Goal: Information Seeking & Learning: Learn about a topic

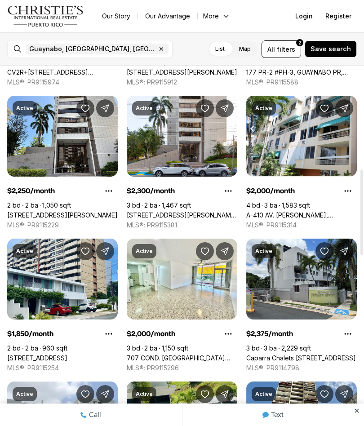
scroll to position [434, 0]
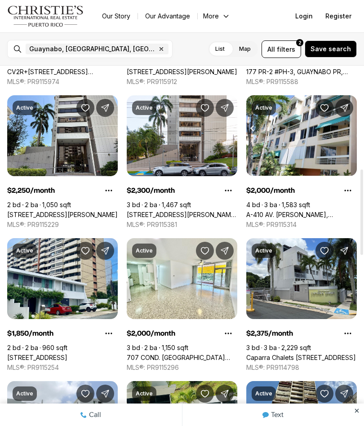
click at [181, 211] on link "[STREET_ADDRESS][PERSON_NAME] EL GENERALIFE, GUAYNABO PR, 00968" at bounding box center [182, 215] width 111 height 8
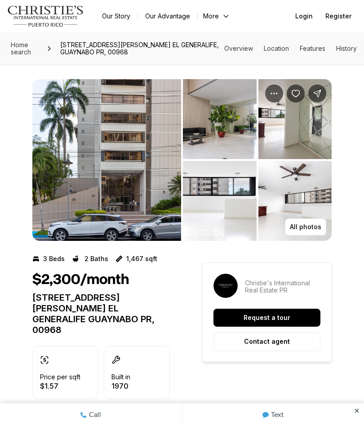
click at [302, 228] on p "All photos" at bounding box center [305, 226] width 31 height 7
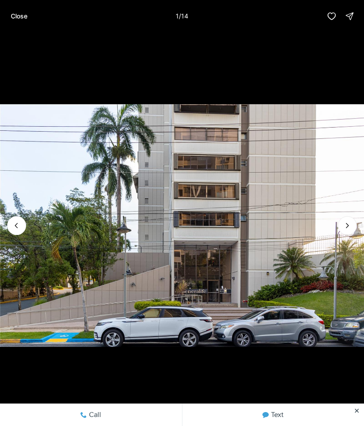
click at [344, 229] on icon "Next slide" at bounding box center [347, 225] width 9 height 9
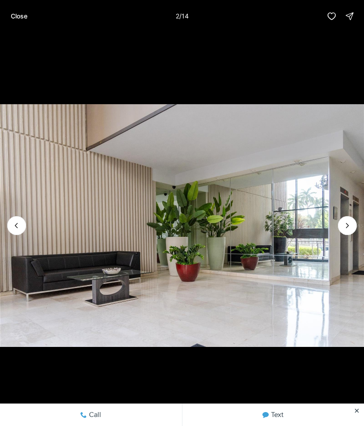
click at [343, 229] on icon "Next slide" at bounding box center [347, 225] width 9 height 9
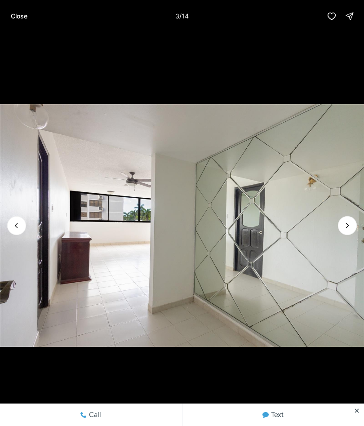
click at [343, 229] on icon "Next slide" at bounding box center [347, 225] width 9 height 9
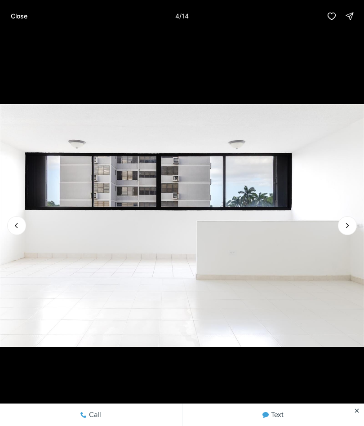
click at [345, 228] on icon "Next slide" at bounding box center [347, 225] width 9 height 9
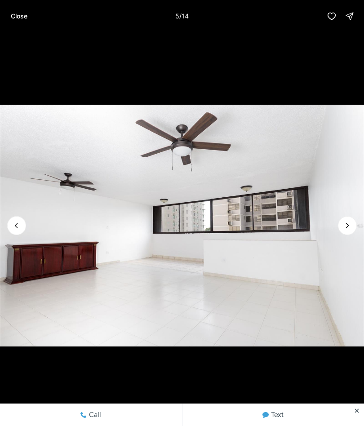
click at [344, 228] on icon "Next slide" at bounding box center [347, 225] width 9 height 9
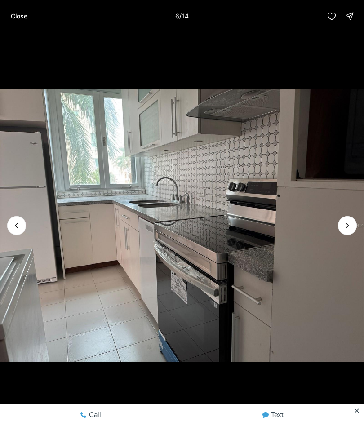
click at [344, 229] on icon "Next slide" at bounding box center [347, 225] width 9 height 9
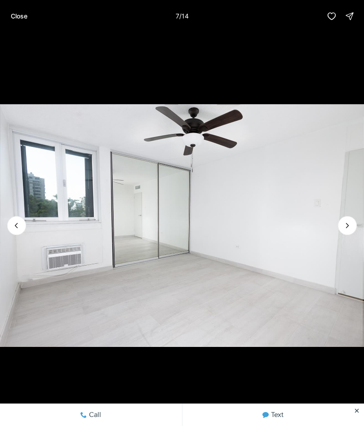
click at [347, 230] on icon "Next slide" at bounding box center [347, 225] width 9 height 9
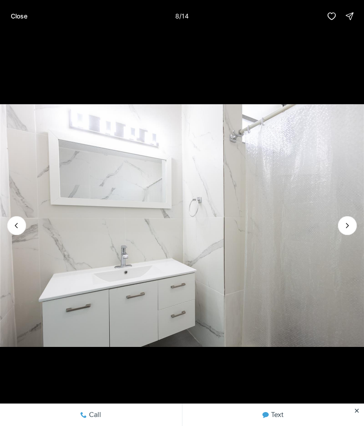
click at [346, 229] on icon "Next slide" at bounding box center [347, 225] width 9 height 9
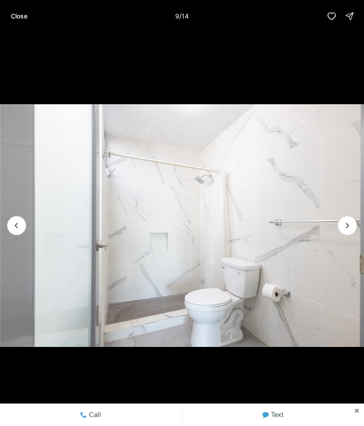
click at [346, 229] on icon "Next slide" at bounding box center [347, 225] width 9 height 9
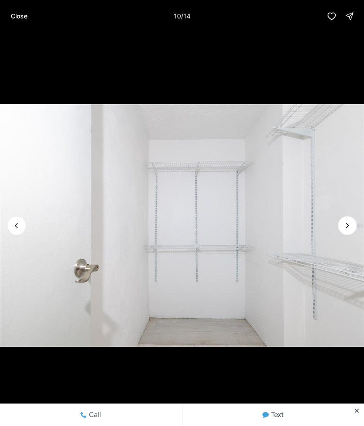
click at [347, 229] on icon "Next slide" at bounding box center [347, 225] width 9 height 9
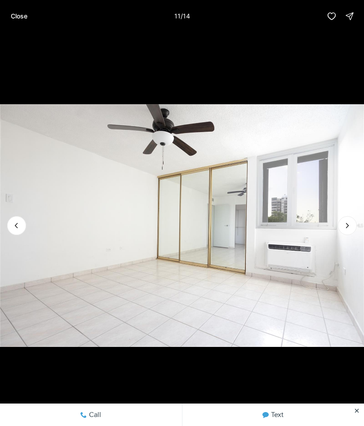
click at [345, 230] on icon "Next slide" at bounding box center [347, 225] width 9 height 9
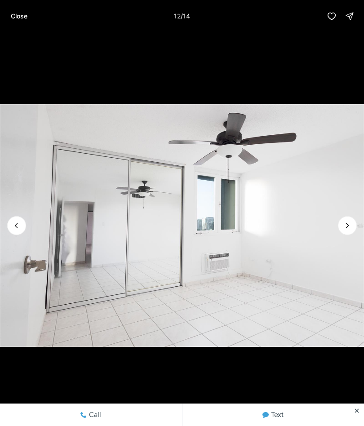
click at [346, 224] on icon "Next slide" at bounding box center [347, 225] width 9 height 9
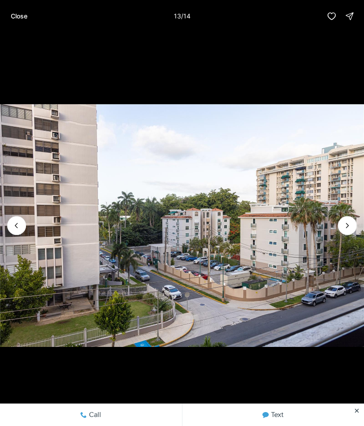
click at [345, 228] on icon "Next slide" at bounding box center [347, 225] width 9 height 9
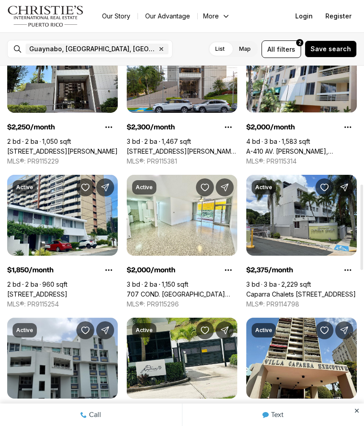
scroll to position [497, 0]
